Goal: Task Accomplishment & Management: Use online tool/utility

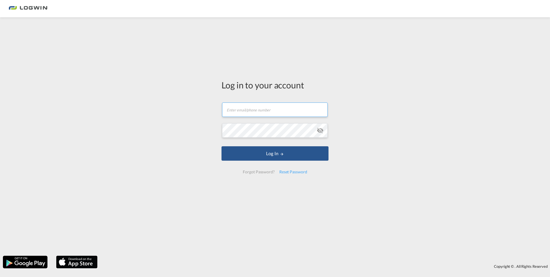
click at [233, 104] on input "text" at bounding box center [275, 109] width 106 height 14
type input "[PERSON_NAME][EMAIL_ADDRESS][DOMAIN_NAME]"
click at [222, 146] on button "Log In" at bounding box center [275, 153] width 107 height 14
